Goal: Task Accomplishment & Management: Use online tool/utility

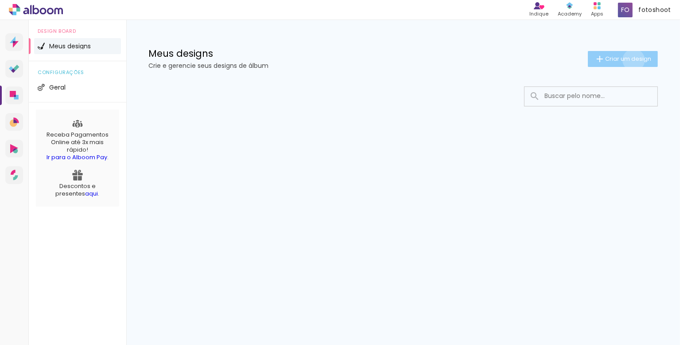
click at [632, 60] on span "Criar um design" at bounding box center [628, 59] width 46 height 6
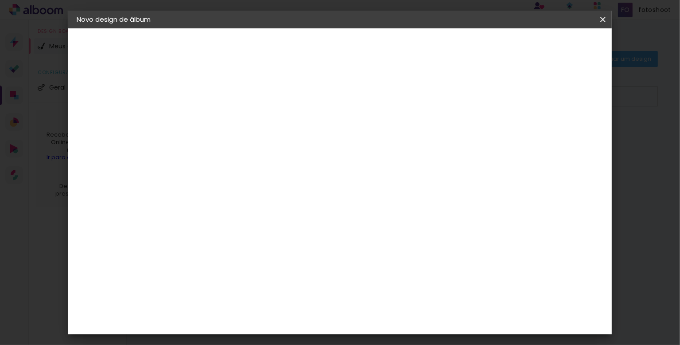
click at [222, 116] on input at bounding box center [222, 119] width 0 height 14
type input "dg"
type paper-input "dg"
click at [312, 54] on paper-button "Avançar" at bounding box center [290, 46] width 43 height 15
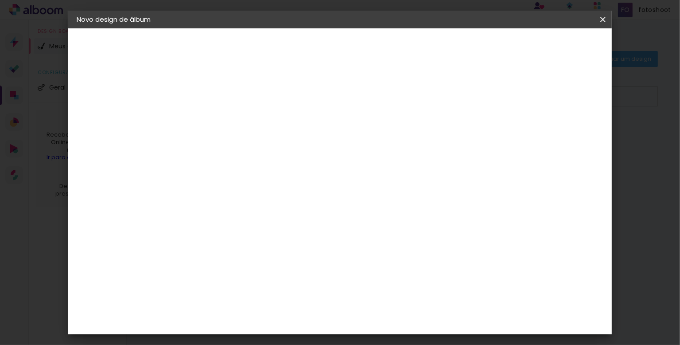
click at [245, 193] on div "Book Imagem" at bounding box center [230, 200] width 29 height 14
click at [0, 0] on slot "Avançar" at bounding box center [0, 0] width 0 height 0
click at [600, 19] on iron-icon at bounding box center [603, 19] width 11 height 9
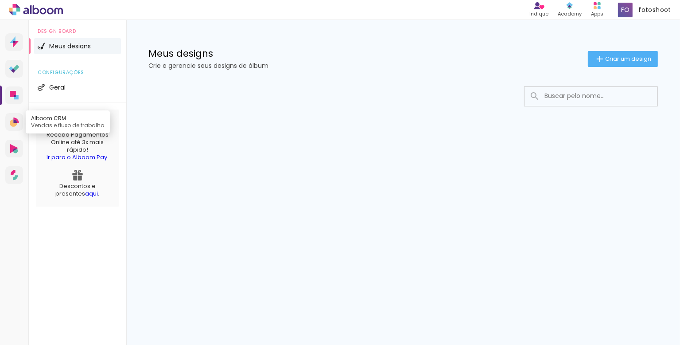
click at [12, 119] on icon at bounding box center [14, 121] width 9 height 9
click at [41, 176] on li "Descontos e presentes aqui ." at bounding box center [77, 183] width 74 height 37
click at [4, 176] on div "Prosite Website + Landing pages Proof Sistema de seleção e venda de fotos Desig…" at bounding box center [14, 192] width 29 height 345
